Goal: Task Accomplishment & Management: Manage account settings

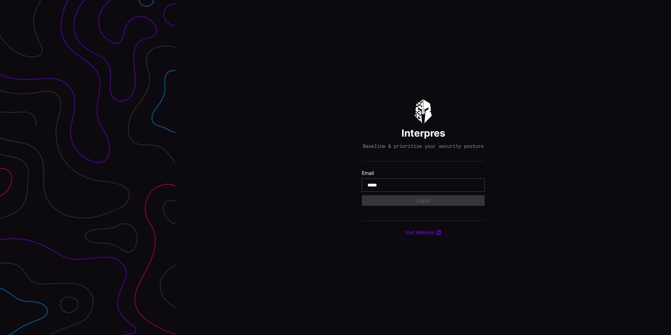
type input "**********"
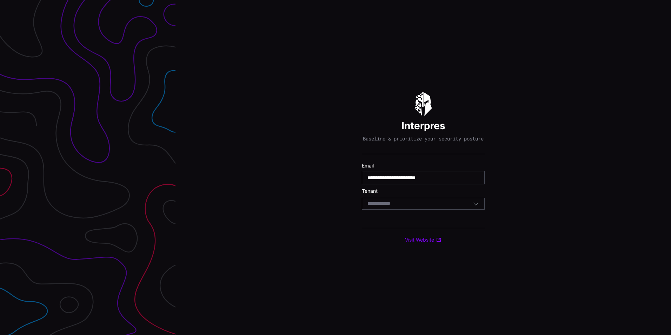
click at [476, 207] on icon "button" at bounding box center [476, 203] width 6 height 6
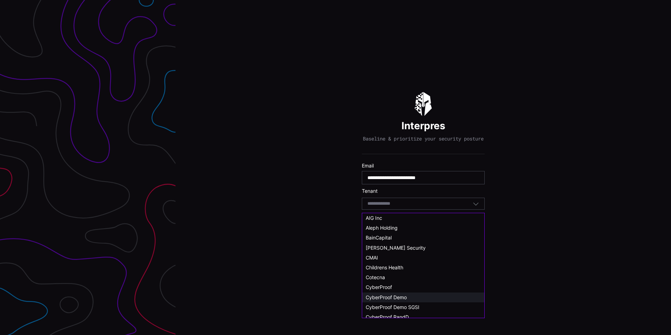
click at [397, 296] on span "CyberProof Demo" at bounding box center [386, 297] width 41 height 6
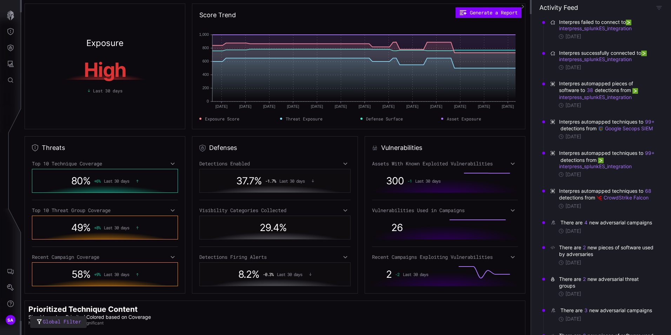
click at [525, 8] on icon "button" at bounding box center [523, 7] width 5 height 5
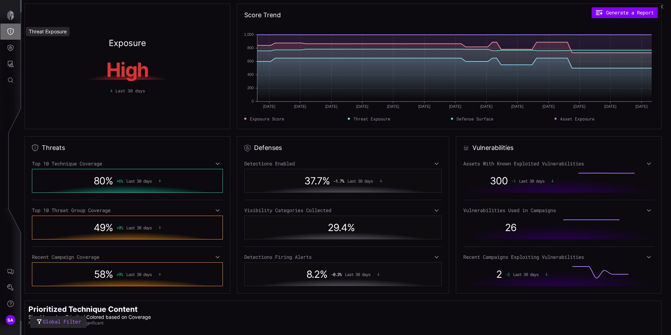
click at [15, 30] on button "Threat Exposure" at bounding box center [10, 32] width 20 height 16
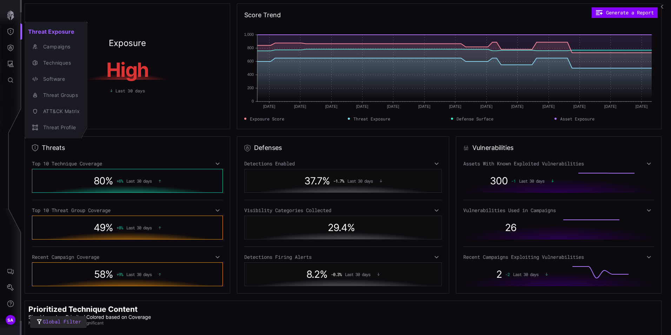
click at [13, 48] on div at bounding box center [335, 167] width 671 height 335
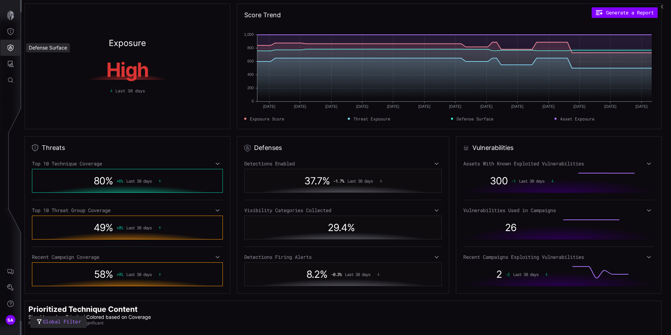
click at [13, 48] on icon "Defense Surface" at bounding box center [11, 48] width 6 height 7
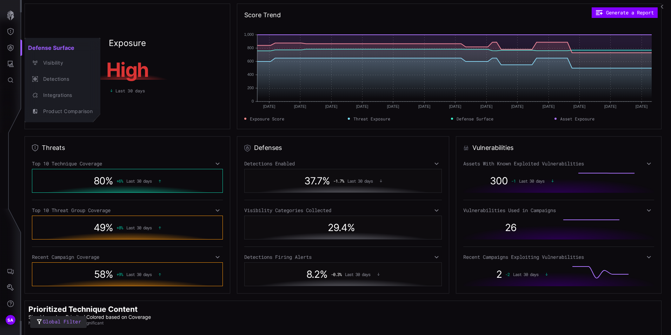
click at [83, 22] on div at bounding box center [335, 167] width 671 height 335
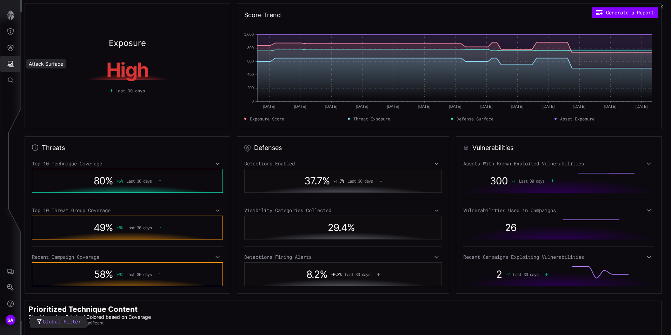
click at [12, 68] on button "Attack Surface" at bounding box center [10, 64] width 20 height 16
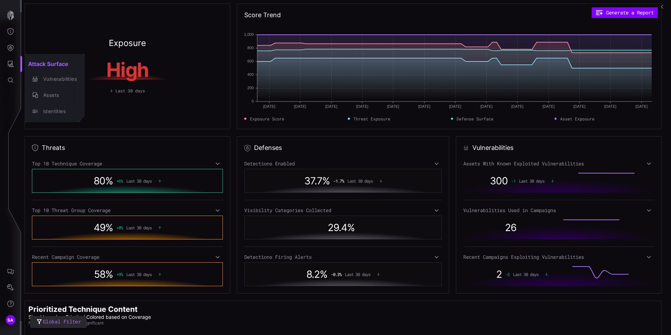
click at [55, 35] on div at bounding box center [335, 167] width 671 height 335
